Goal: Task Accomplishment & Management: Manage account settings

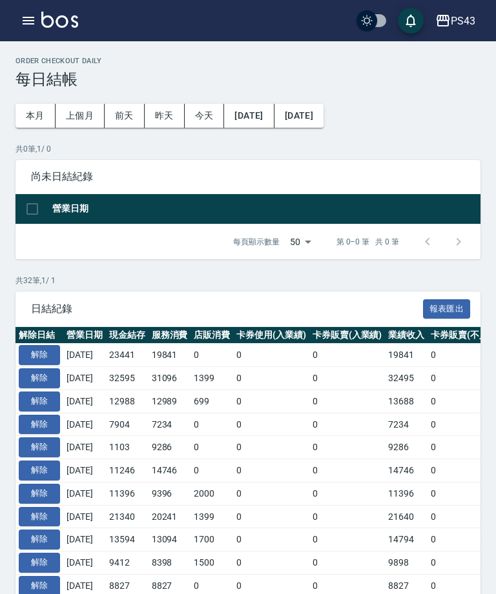
click at [46, 360] on button "解除" at bounding box center [39, 355] width 41 height 20
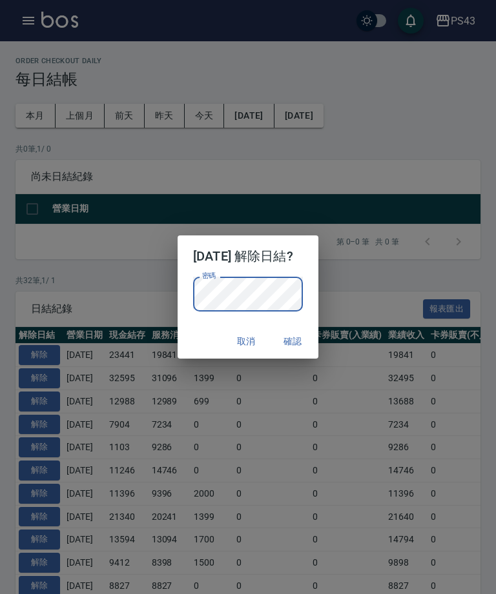
click at [305, 345] on button "確認" at bounding box center [292, 342] width 41 height 24
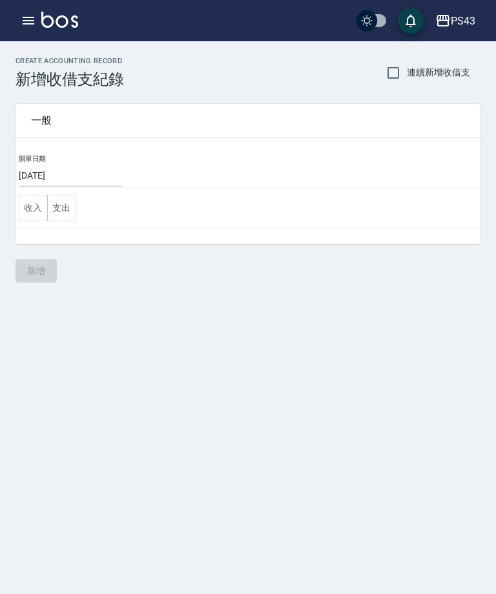
click at [68, 216] on button "支出" at bounding box center [61, 208] width 29 height 26
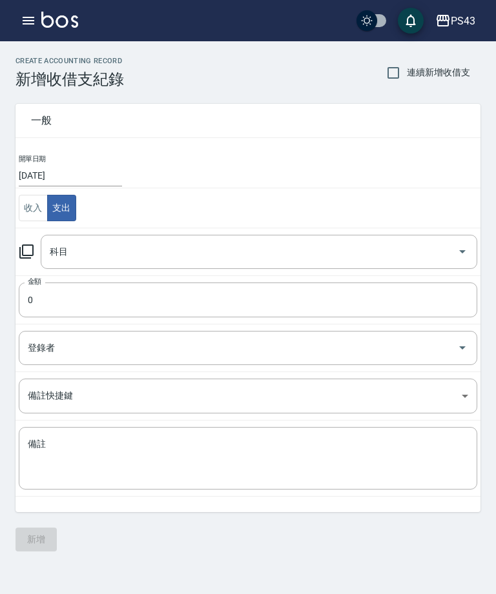
click at [31, 259] on icon at bounding box center [26, 252] width 14 height 14
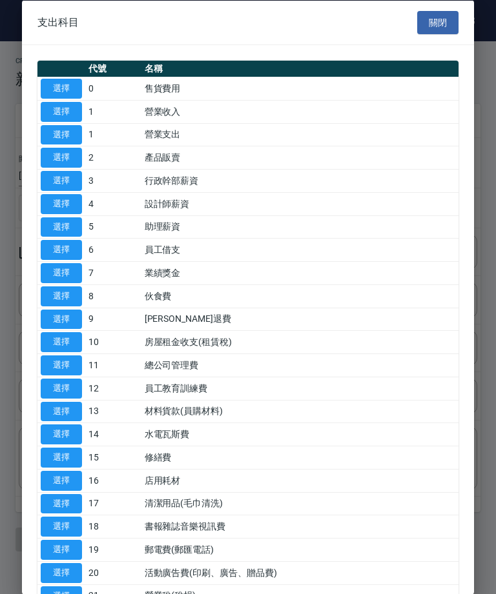
click at [50, 276] on button "選擇" at bounding box center [61, 273] width 41 height 20
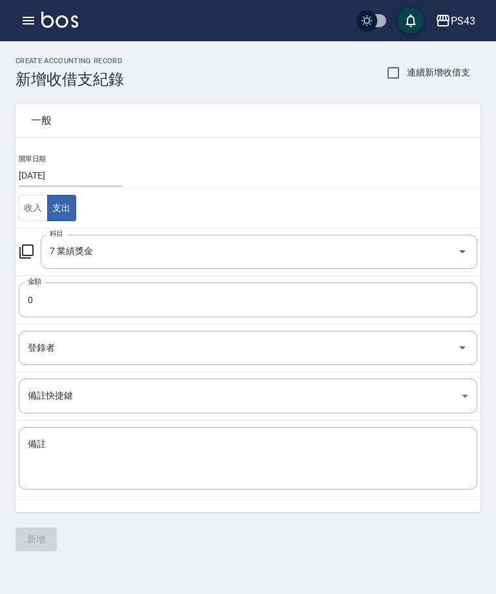
type input "7 業績獎金"
click at [116, 302] on input "0" at bounding box center [248, 300] width 458 height 35
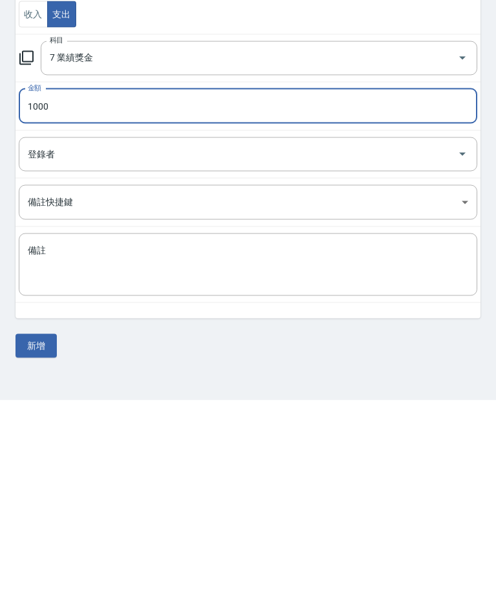
type input "1000"
click at [45, 528] on button "新增" at bounding box center [35, 540] width 41 height 24
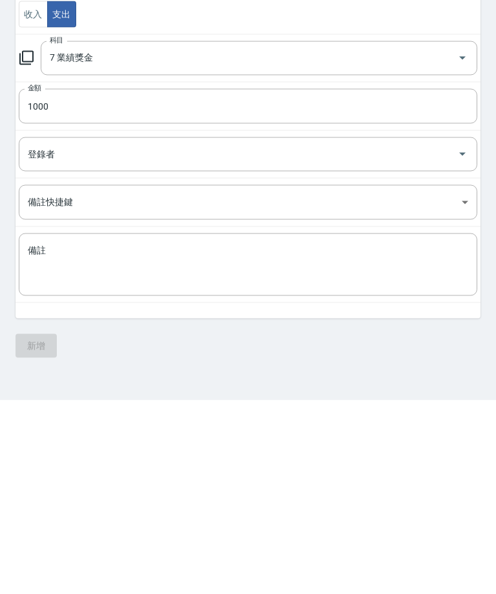
scroll to position [41, 0]
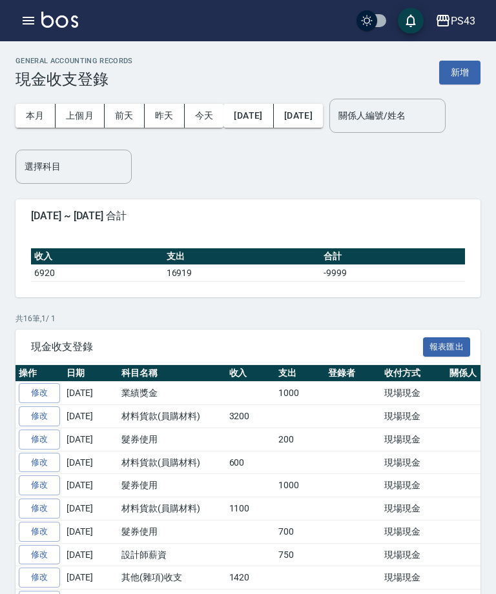
click at [27, 25] on icon "button" at bounding box center [29, 21] width 12 height 8
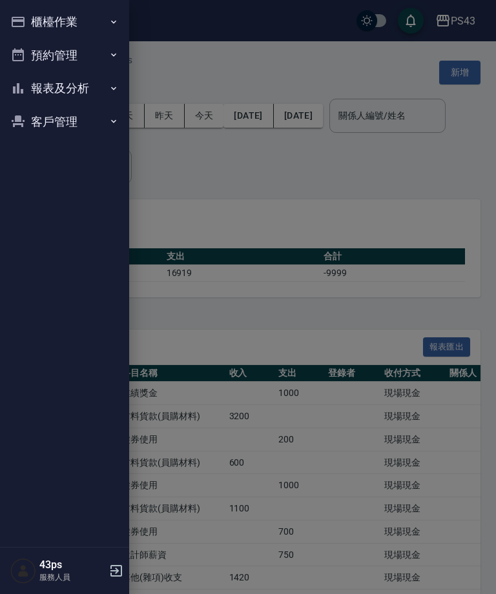
click at [59, 84] on button "報表及分析" at bounding box center [64, 89] width 119 height 34
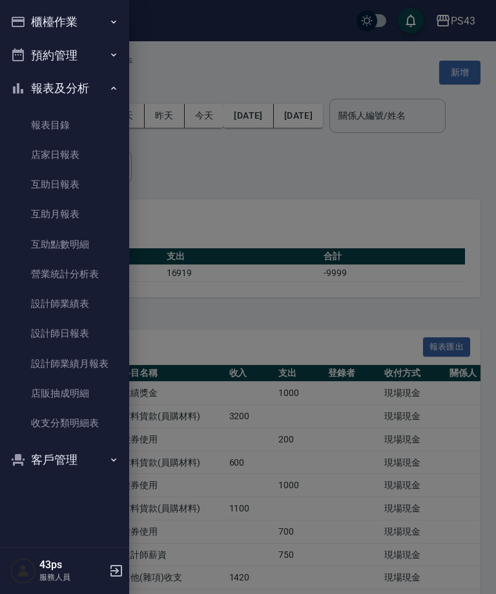
click at [31, 17] on button "櫃檯作業" at bounding box center [64, 22] width 119 height 34
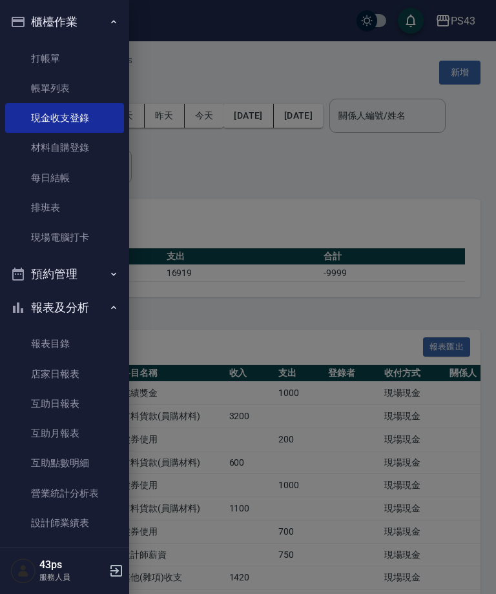
click at [54, 167] on link "每日結帳" at bounding box center [64, 178] width 119 height 30
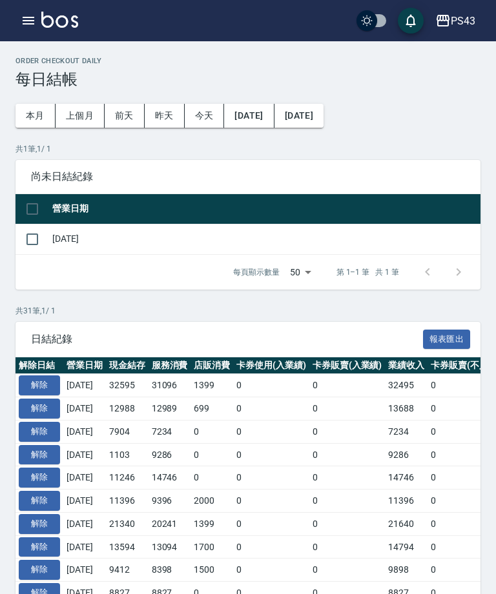
click at [103, 178] on span "尚未日結紀錄" at bounding box center [248, 176] width 434 height 13
click at [37, 238] on input "checkbox" at bounding box center [32, 239] width 27 height 27
checkbox input "true"
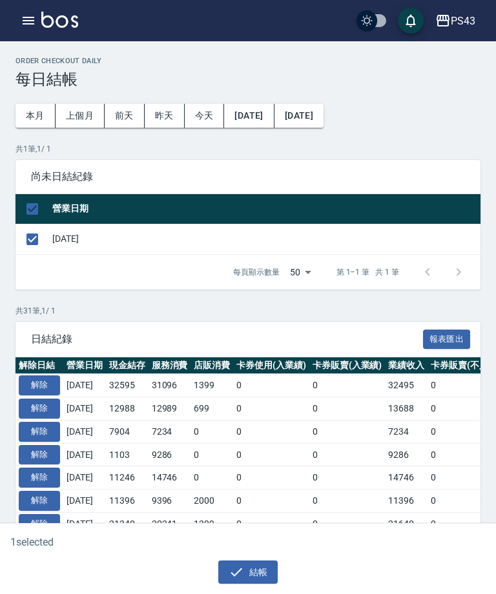
click at [250, 563] on button "結帳" at bounding box center [248, 573] width 60 height 24
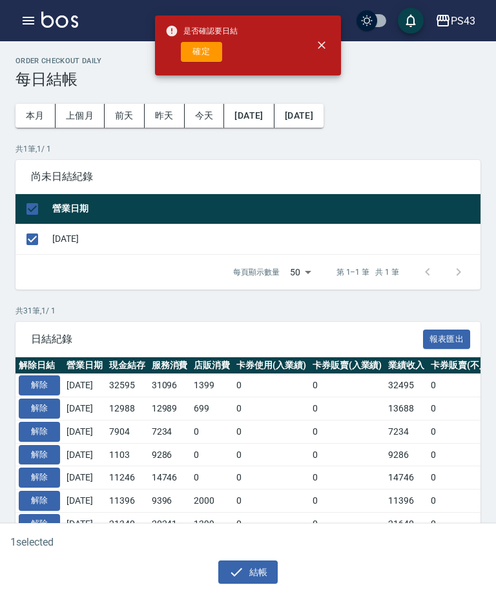
click at [209, 54] on button "確定" at bounding box center [201, 52] width 41 height 20
checkbox input "false"
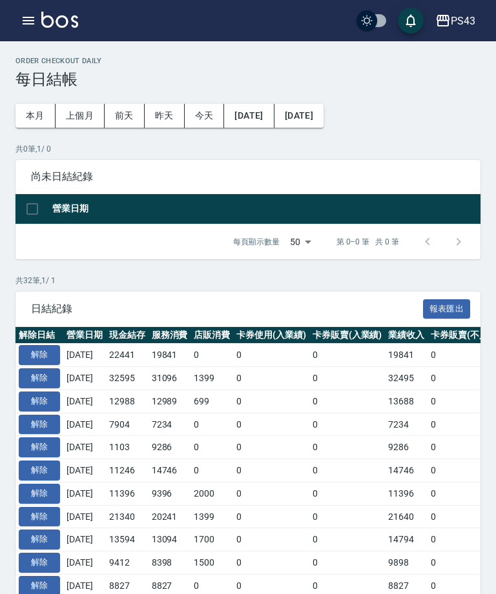
click at [39, 350] on button "解除" at bounding box center [39, 355] width 41 height 20
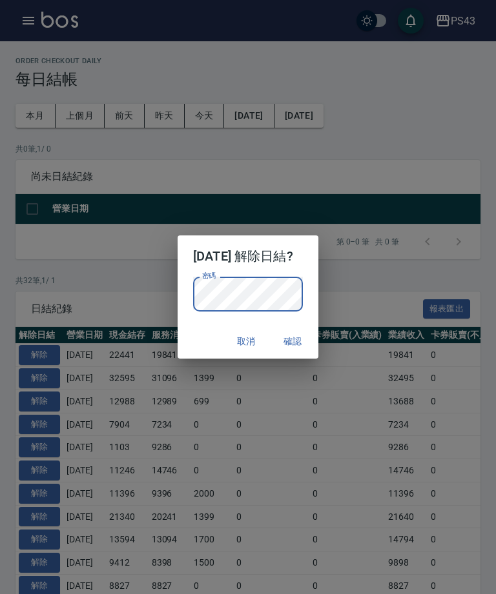
click at [310, 346] on button "確認" at bounding box center [292, 342] width 41 height 24
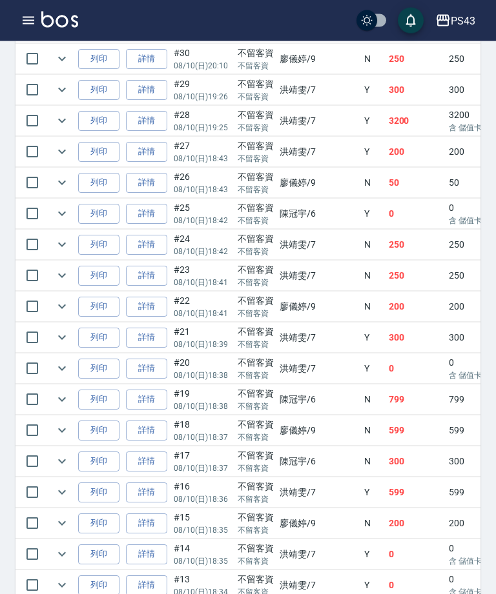
scroll to position [660, 0]
click at [141, 466] on link "詳情" at bounding box center [146, 462] width 41 height 20
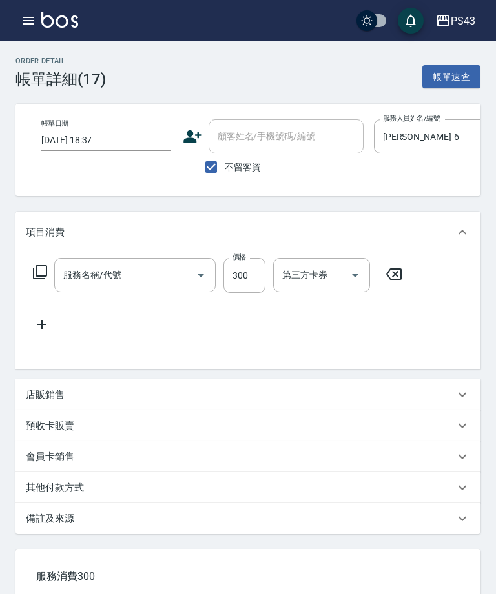
type input "2025/08/10 18:37"
checkbox input "true"
type input "陳冠宇-6"
type input "洗剪269(226)"
click at [247, 275] on input "300" at bounding box center [244, 275] width 42 height 35
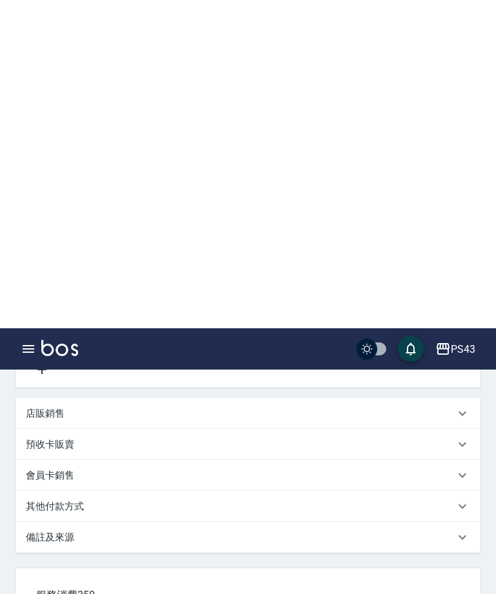
type input "350"
click at [95, 515] on button "重新結帳" at bounding box center [70, 528] width 68 height 27
